Goal: Ask a question

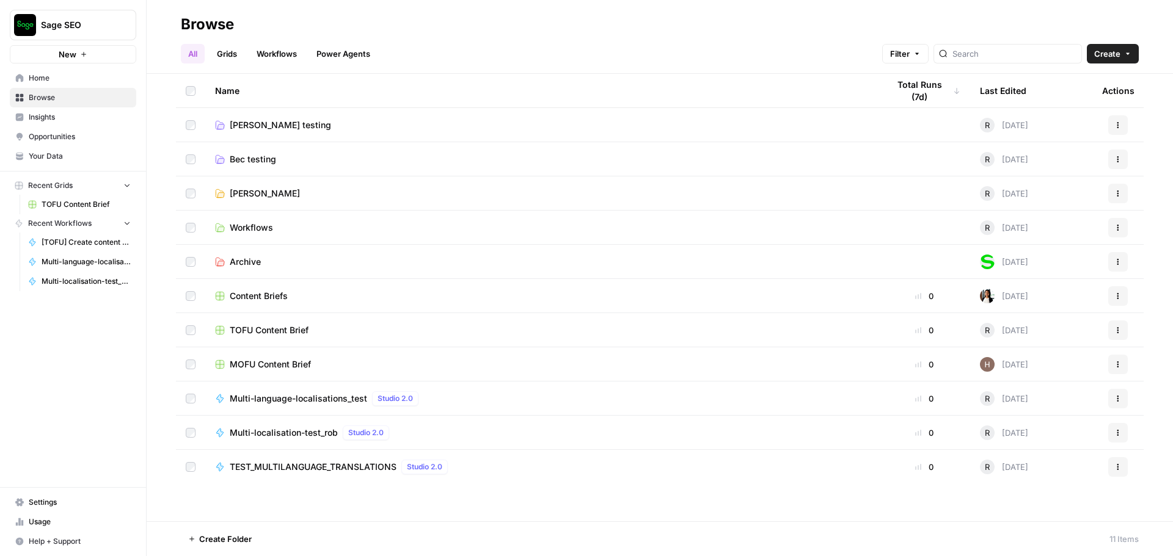
click at [299, 433] on span "Multi-localisation-test_rob" at bounding box center [284, 433] width 108 height 12
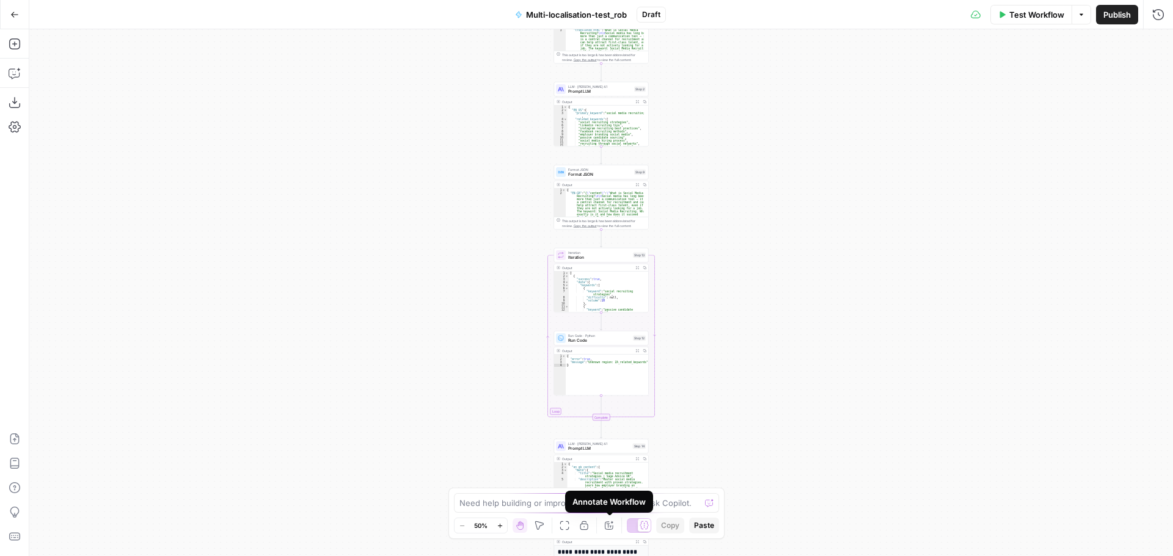
click at [609, 504] on div "Annotate Workflow" at bounding box center [608, 502] width 73 height 12
click at [450, 504] on div "Need help building or improving your workflow? Ask Copilot. Zoom Out 50% Zoom I…" at bounding box center [586, 513] width 276 height 51
click at [500, 498] on textarea at bounding box center [579, 503] width 241 height 12
type textarea "SHow me my steps please"
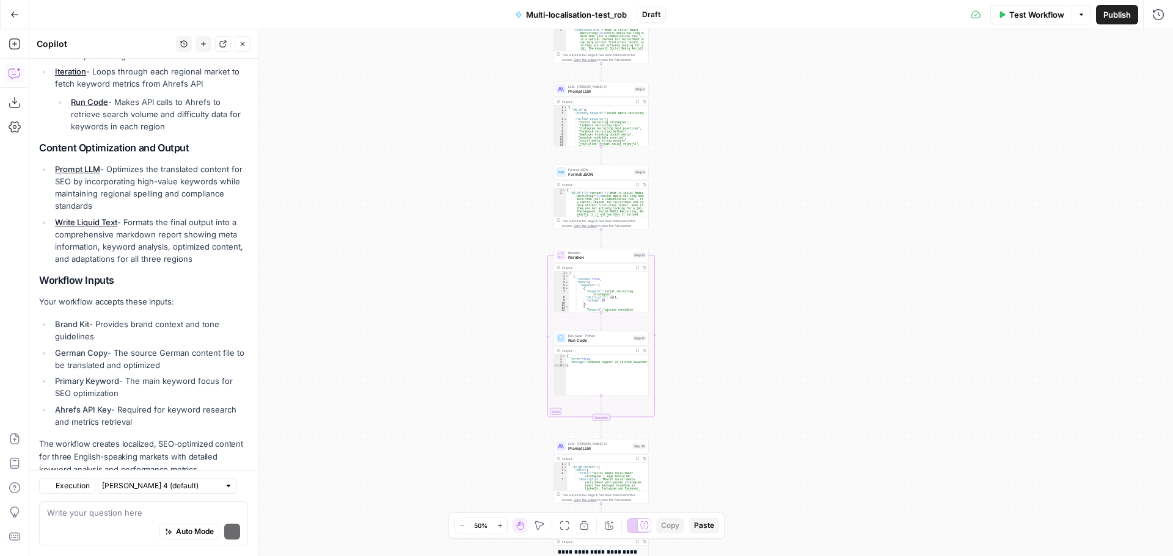
scroll to position [367, 0]
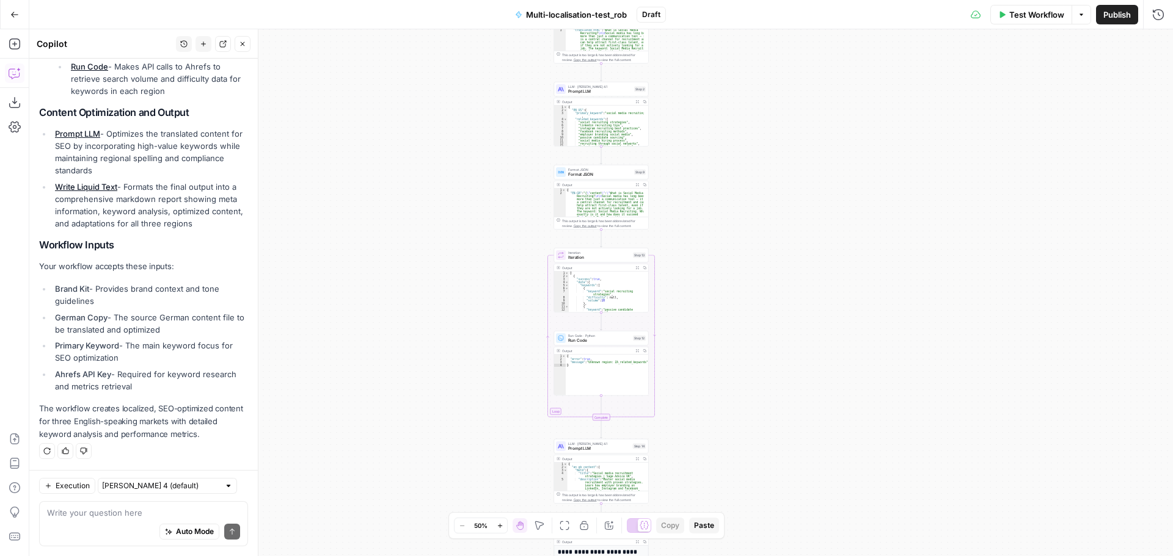
click at [224, 485] on div at bounding box center [228, 486] width 9 height 9
type input "[PERSON_NAME] 4 (default)"
click at [239, 458] on div "Hi! How can I help with your workflow? I can explain steps, debug, write prompt…" at bounding box center [143, 81] width 228 height 779
